Goal: Navigation & Orientation: Find specific page/section

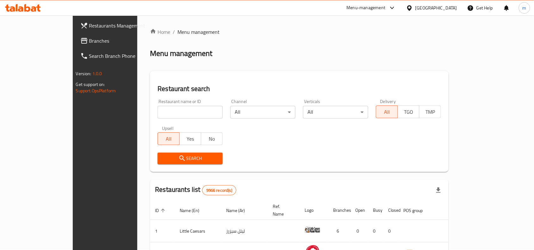
click at [33, 10] on icon at bounding box center [23, 8] width 36 height 8
